Goal: Navigation & Orientation: Go to known website

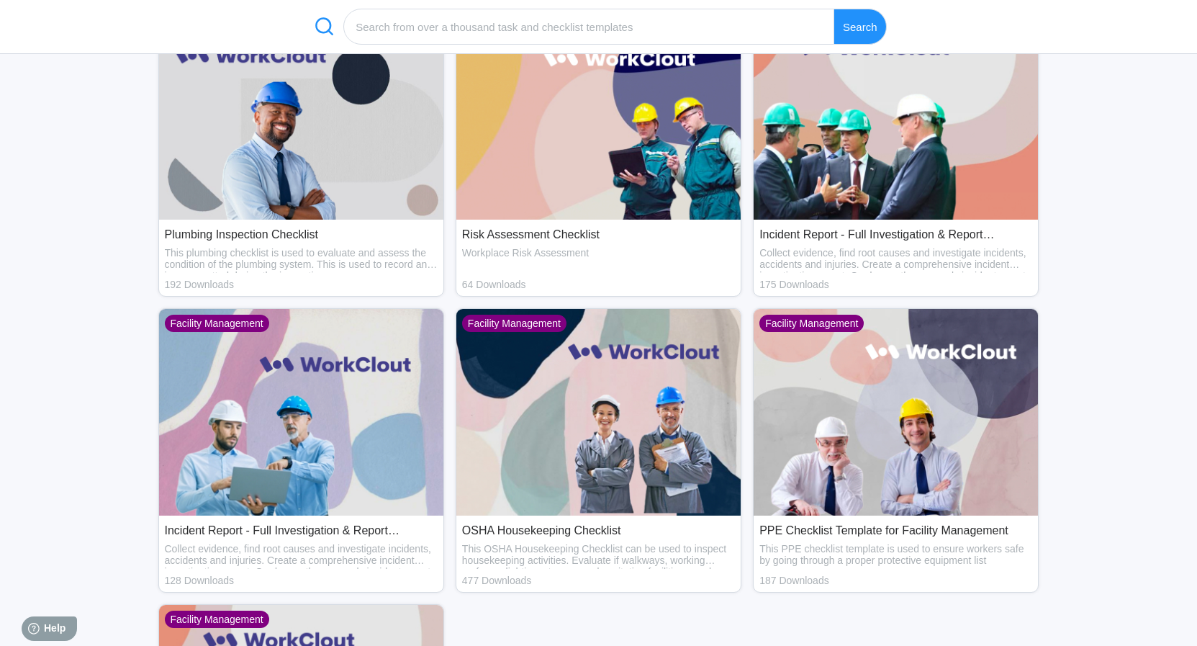
scroll to position [441, 0]
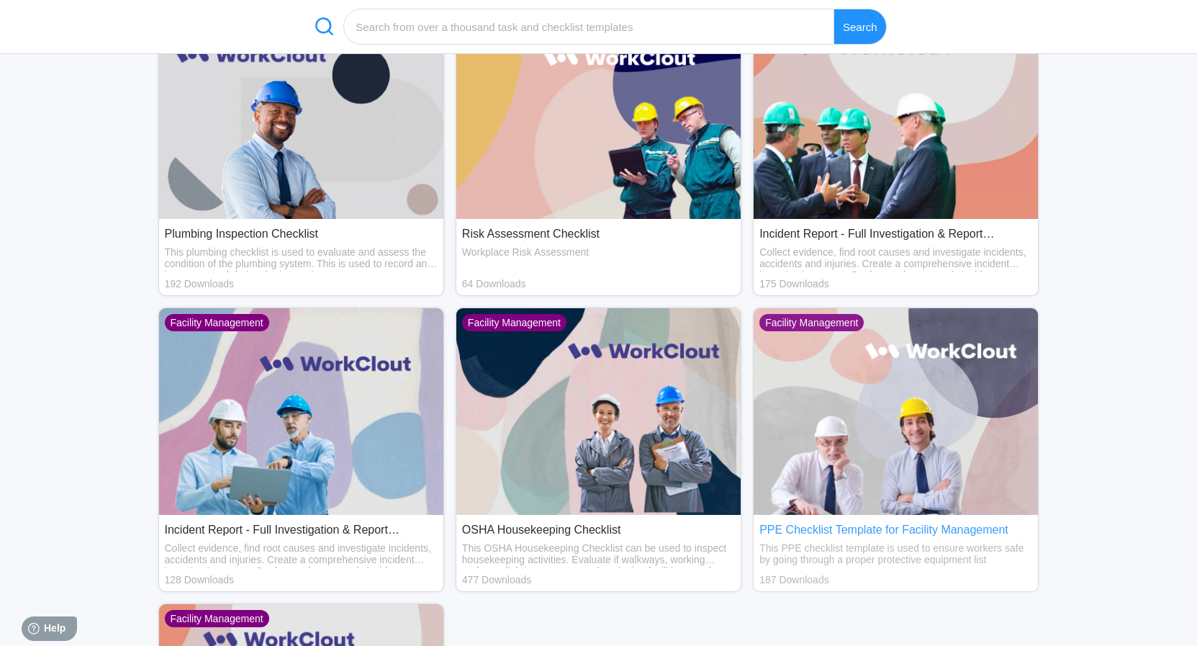
click at [937, 466] on img at bounding box center [896, 411] width 284 height 207
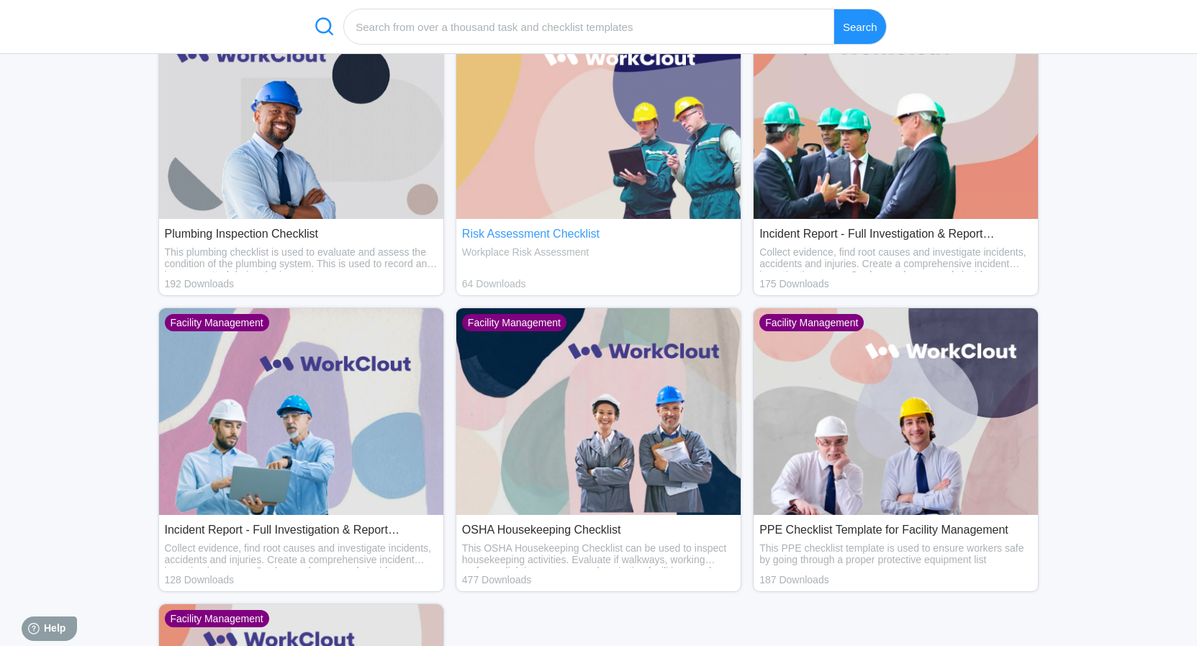
click at [598, 173] on img at bounding box center [598, 115] width 284 height 207
